Goal: Transaction & Acquisition: Purchase product/service

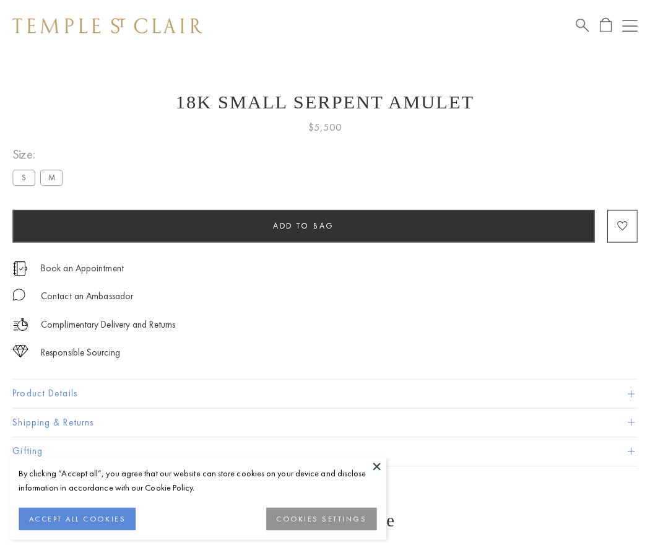
scroll to position [48, 0]
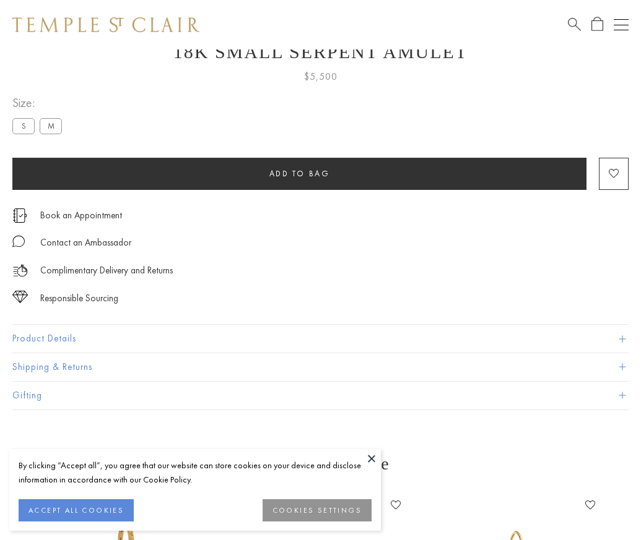
click at [299, 173] on span "Add to bag" at bounding box center [299, 173] width 61 height 11
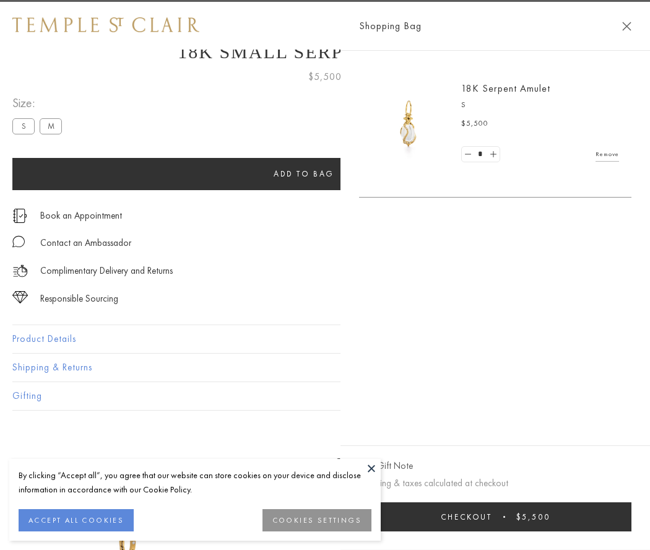
click at [492, 516] on span "Checkout" at bounding box center [466, 516] width 51 height 11
